Goal: Check status: Check status

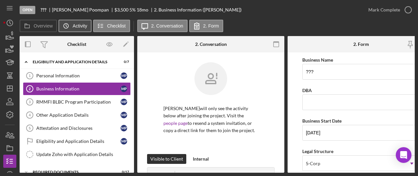
scroll to position [112, 0]
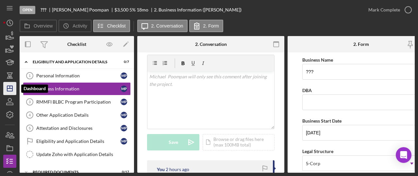
click at [8, 92] on icon "Icon/Dashboard" at bounding box center [10, 88] width 16 height 16
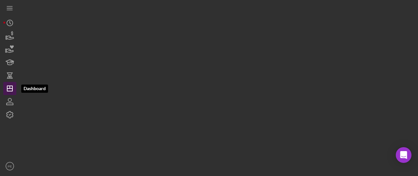
click at [8, 92] on icon "Icon/Dashboard" at bounding box center [10, 88] width 16 height 16
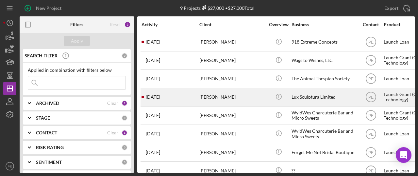
click at [170, 93] on div "[DATE] [PERSON_NAME]" at bounding box center [170, 96] width 57 height 17
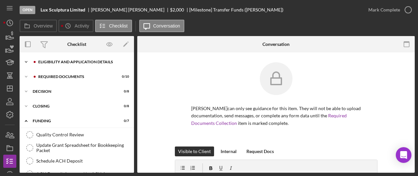
click at [22, 62] on icon "Icon/Expander" at bounding box center [26, 61] width 13 height 13
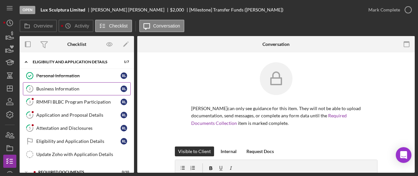
click at [52, 88] on div "Business Information" at bounding box center [78, 88] width 84 height 5
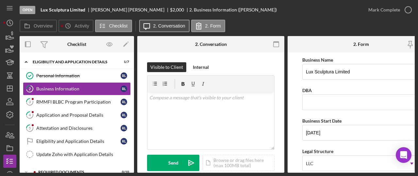
click at [175, 25] on label "2. Conversation" at bounding box center [169, 25] width 32 height 5
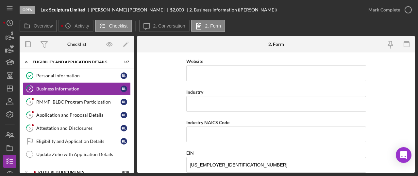
scroll to position [180, 0]
